Goal: Information Seeking & Learning: Learn about a topic

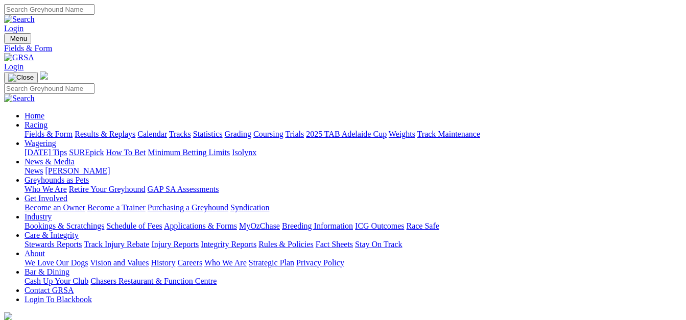
select select "NSW"
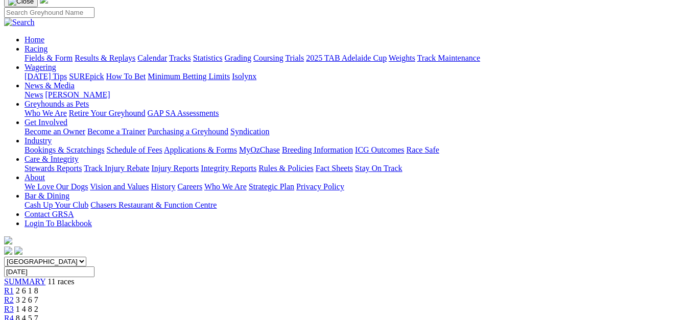
scroll to position [51, 0]
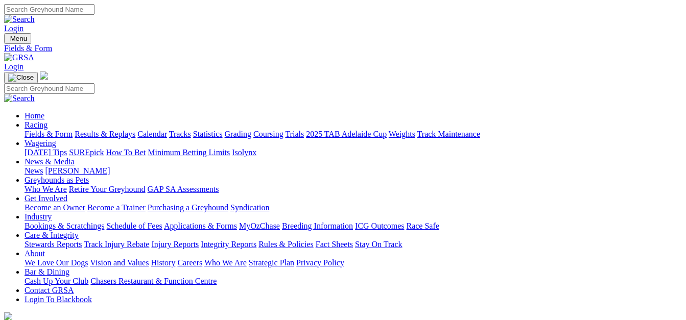
scroll to position [25, 0]
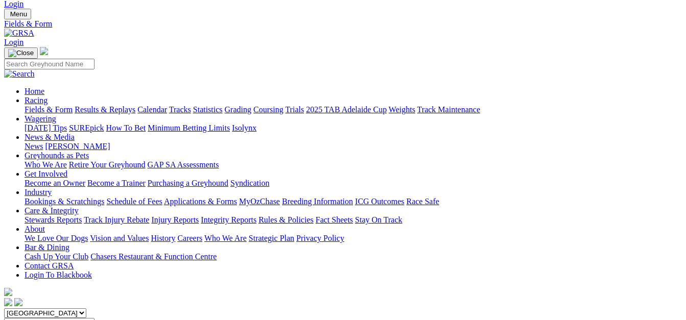
click at [86, 309] on select "[GEOGRAPHIC_DATA] [GEOGRAPHIC_DATA] [GEOGRAPHIC_DATA] [GEOGRAPHIC_DATA] [GEOGRA…" at bounding box center [45, 314] width 82 height 10
select select "NT"
click at [23, 309] on select "[GEOGRAPHIC_DATA] [GEOGRAPHIC_DATA] [GEOGRAPHIC_DATA] [GEOGRAPHIC_DATA] [GEOGRA…" at bounding box center [45, 314] width 82 height 10
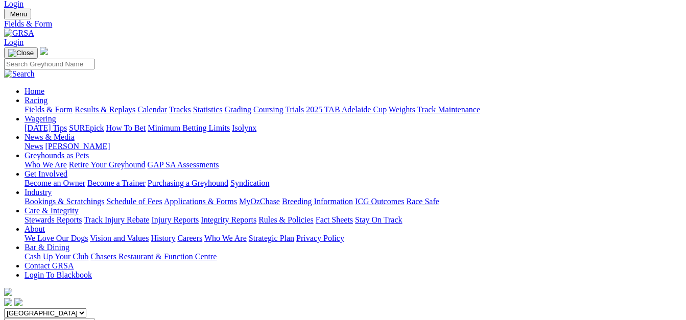
click at [86, 309] on select "South Australia New South Wales Northern Territory Queensland Tasmania Victoria…" at bounding box center [45, 314] width 82 height 10
select select "QLD"
click at [23, 309] on select "South Australia New South Wales Northern Territory Queensland Tasmania Victoria…" at bounding box center [45, 314] width 82 height 10
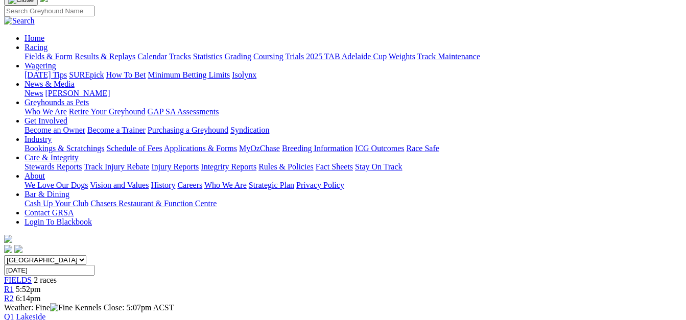
scroll to position [51, 0]
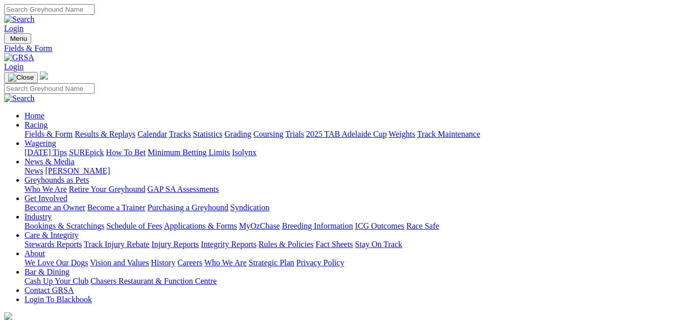
scroll to position [25, 0]
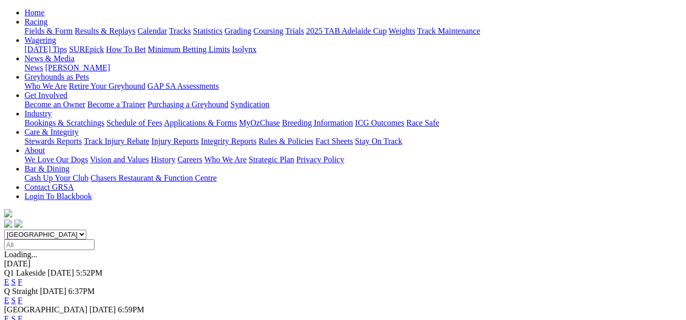
scroll to position [127, 0]
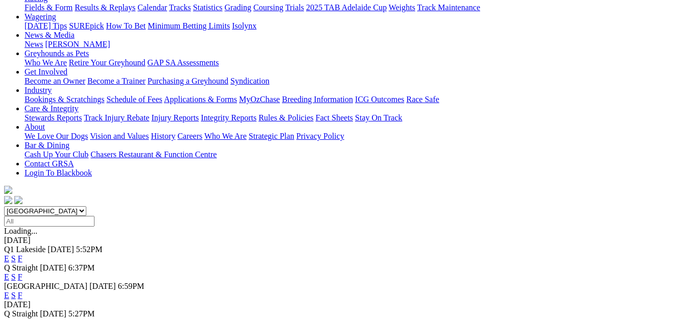
click at [9, 291] on link "E" at bounding box center [6, 295] width 5 height 9
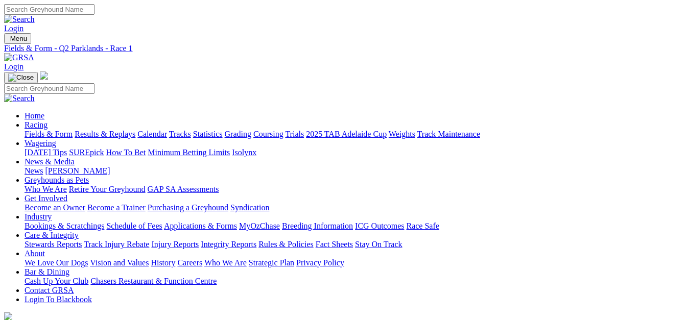
select select "WA"
